Goal: Information Seeking & Learning: Find specific fact

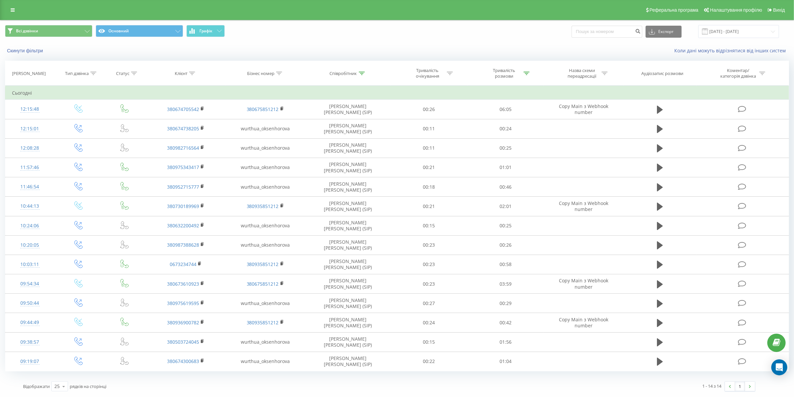
click at [342, 73] on div "Співробітник" at bounding box center [343, 74] width 27 height 6
click at [354, 121] on input "[PERSON_NAME]" at bounding box center [348, 121] width 59 height 12
click button "OK" at bounding box center [362, 134] width 28 height 8
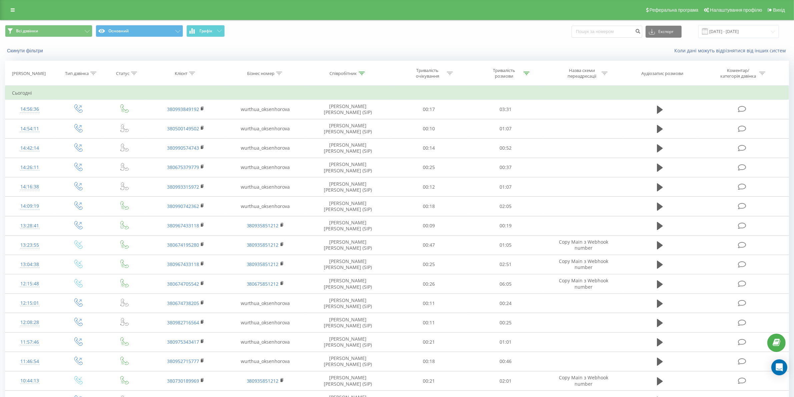
click at [356, 73] on div "Співробітник" at bounding box center [343, 74] width 27 height 6
drag, startPoint x: 356, startPoint y: 119, endPoint x: 323, endPoint y: 116, distance: 33.2
click at [323, 116] on input "[PERSON_NAME]" at bounding box center [348, 121] width 59 height 12
type input "о"
click button "OK" at bounding box center [362, 134] width 28 height 8
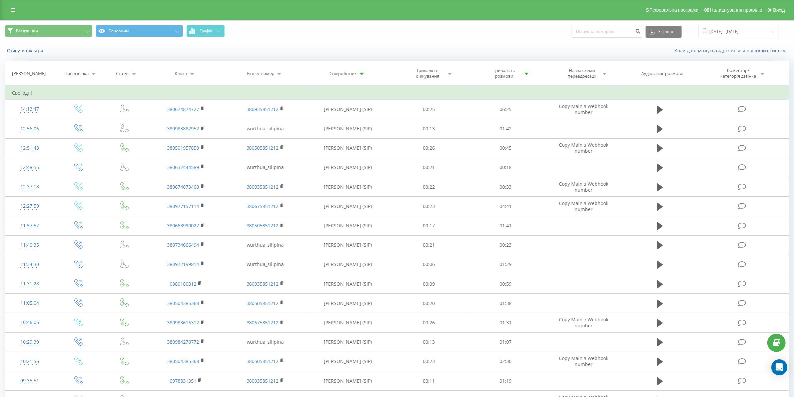
click at [365, 74] on div "Співробітник" at bounding box center [348, 74] width 86 height 6
click at [360, 76] on div at bounding box center [362, 74] width 6 height 6
click at [361, 72] on th "Співробітник" at bounding box center [348, 73] width 86 height 25
drag, startPoint x: 362, startPoint y: 72, endPoint x: 362, endPoint y: 109, distance: 36.7
click at [362, 72] on icon at bounding box center [362, 73] width 6 height 3
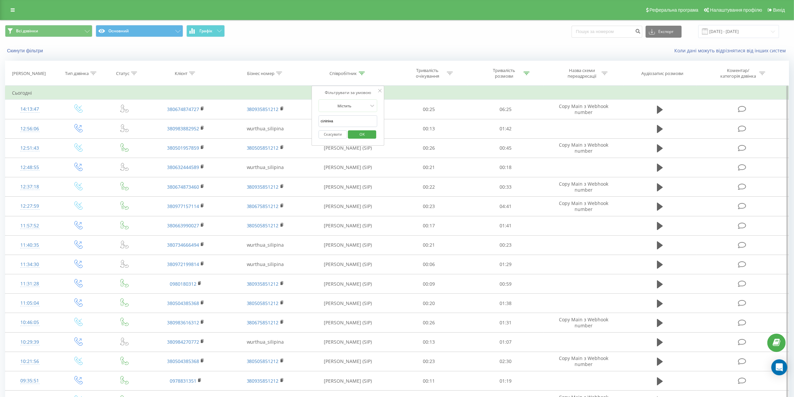
drag, startPoint x: 358, startPoint y: 119, endPoint x: 316, endPoint y: 120, distance: 41.7
click at [316, 120] on div "Фільтрувати за умовою Містить сіліпіна Скасувати OK" at bounding box center [348, 116] width 73 height 60
click button "OK" at bounding box center [362, 134] width 28 height 8
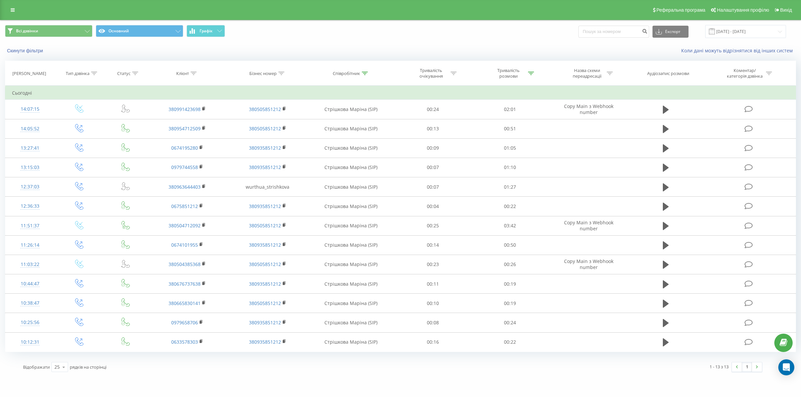
drag, startPoint x: 345, startPoint y: 72, endPoint x: 351, endPoint y: 117, distance: 45.4
click at [345, 74] on div "Співробітник" at bounding box center [346, 74] width 27 height 6
drag, startPoint x: 352, startPoint y: 124, endPoint x: 320, endPoint y: 120, distance: 32.9
click at [318, 121] on div "Фільтрувати за умовою Містить стрішкова Скасувати OK" at bounding box center [351, 116] width 73 height 60
click button "OK" at bounding box center [365, 134] width 28 height 8
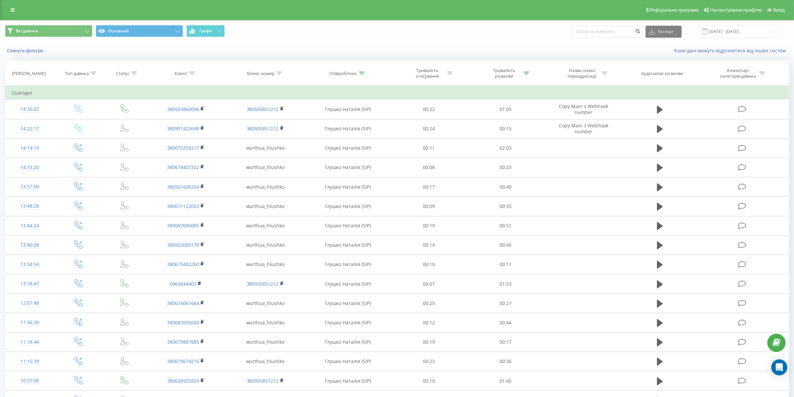
click at [361, 70] on th "Співробітник" at bounding box center [348, 73] width 86 height 25
click at [363, 76] on div at bounding box center [362, 74] width 6 height 6
drag, startPoint x: 359, startPoint y: 126, endPoint x: 313, endPoint y: 122, distance: 46.2
click at [313, 122] on div "Фільтрувати за умовою Містить [PERSON_NAME] Скасувати OK" at bounding box center [348, 116] width 73 height 60
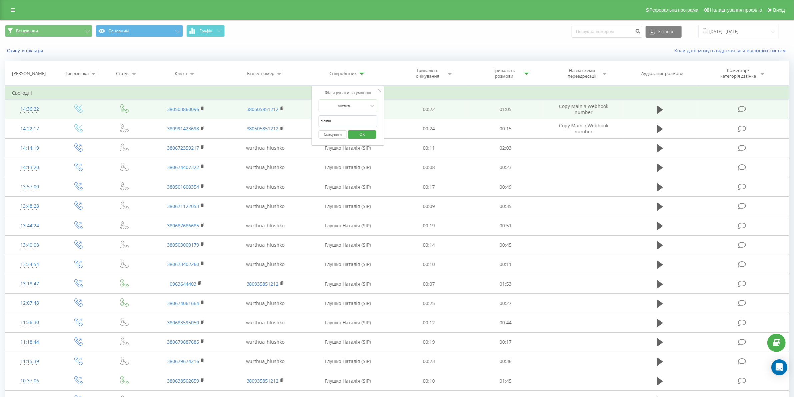
type input "сіліпіна"
click button "OK" at bounding box center [362, 134] width 28 height 8
